Goal: Find specific page/section: Find specific page/section

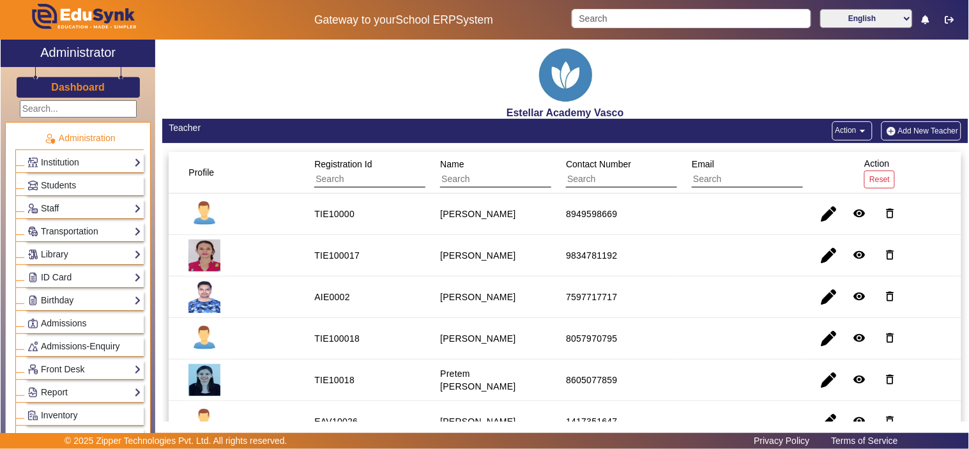
scroll to position [118, 0]
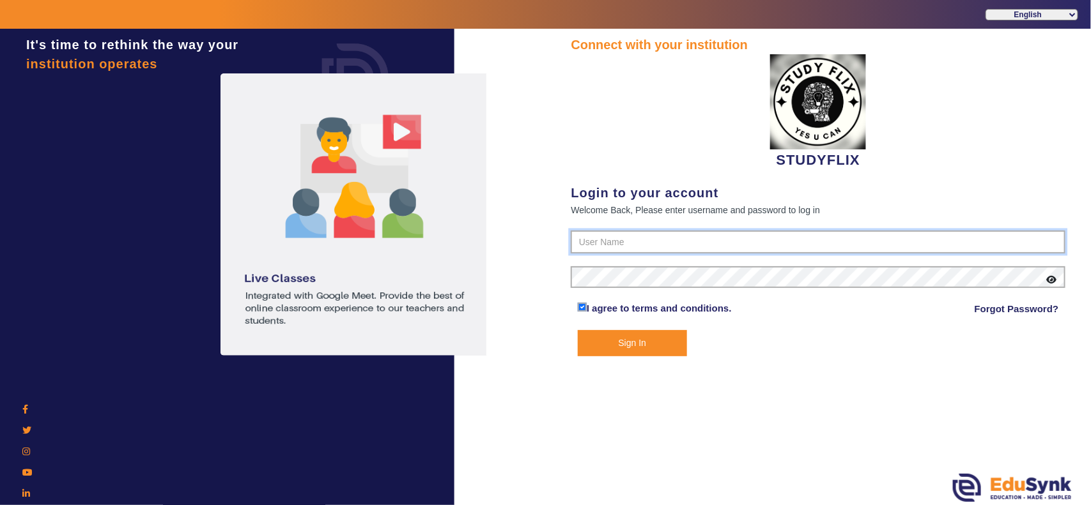
type input "6354922771"
click at [633, 342] on button "Sign In" at bounding box center [632, 343] width 109 height 26
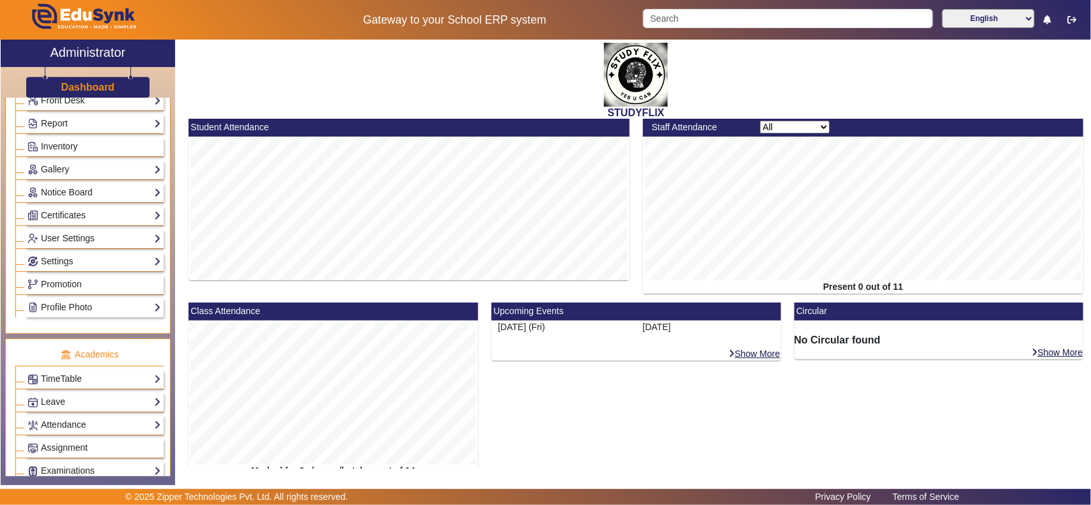
scroll to position [299, 0]
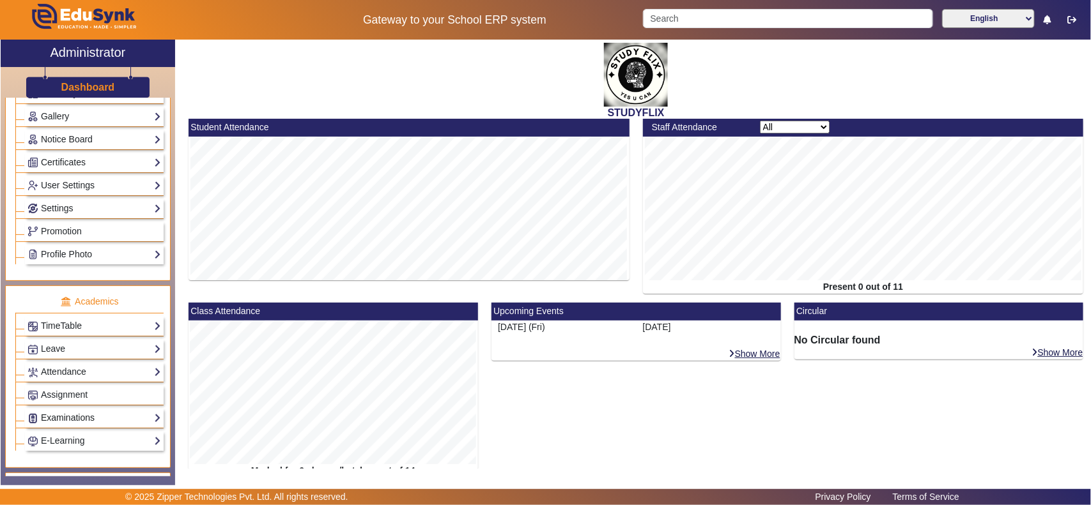
click at [72, 419] on link "Examinations" at bounding box center [94, 418] width 134 height 15
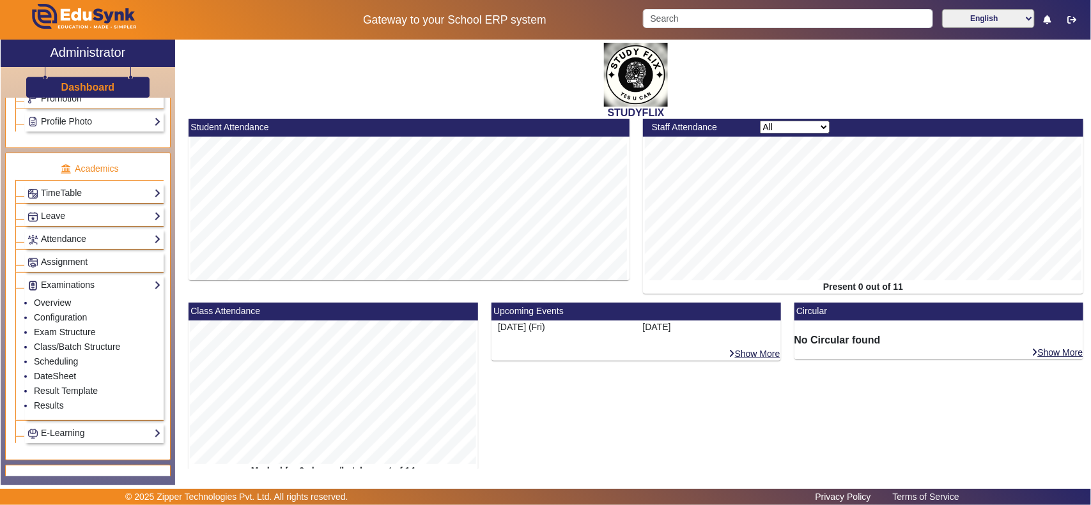
drag, startPoint x: 1090, startPoint y: 283, endPoint x: 1090, endPoint y: 13, distance: 269.7
